Goal: Information Seeking & Learning: Learn about a topic

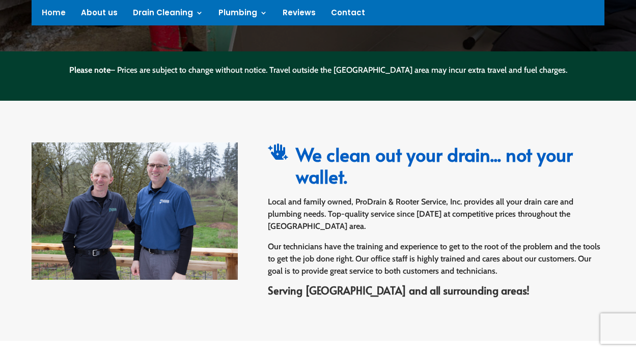
scroll to position [358, 0]
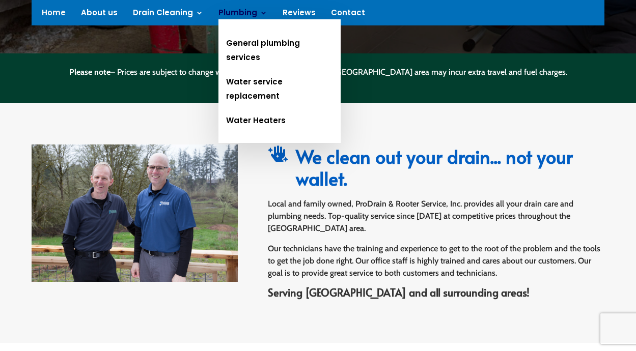
click at [251, 14] on link "Plumbing" at bounding box center [242, 14] width 49 height 11
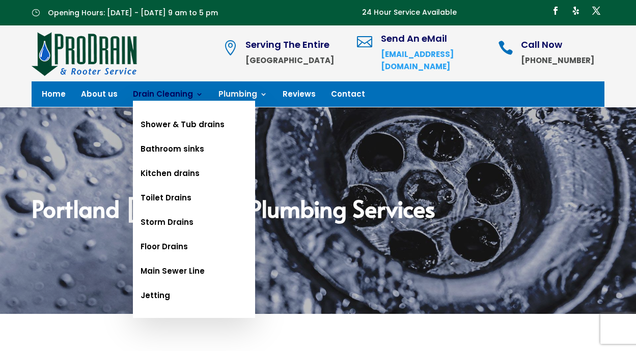
click at [184, 95] on link "Drain Cleaning" at bounding box center [168, 96] width 70 height 11
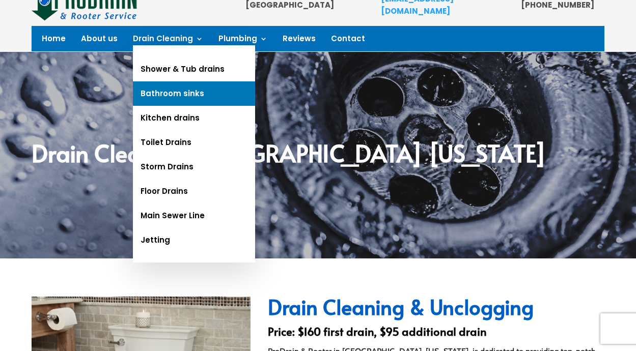
scroll to position [57, 0]
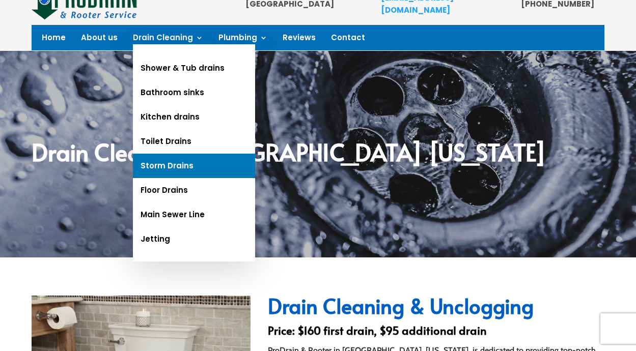
click at [198, 160] on link "Storm Drains" at bounding box center [194, 166] width 122 height 24
